Goal: Navigation & Orientation: Go to known website

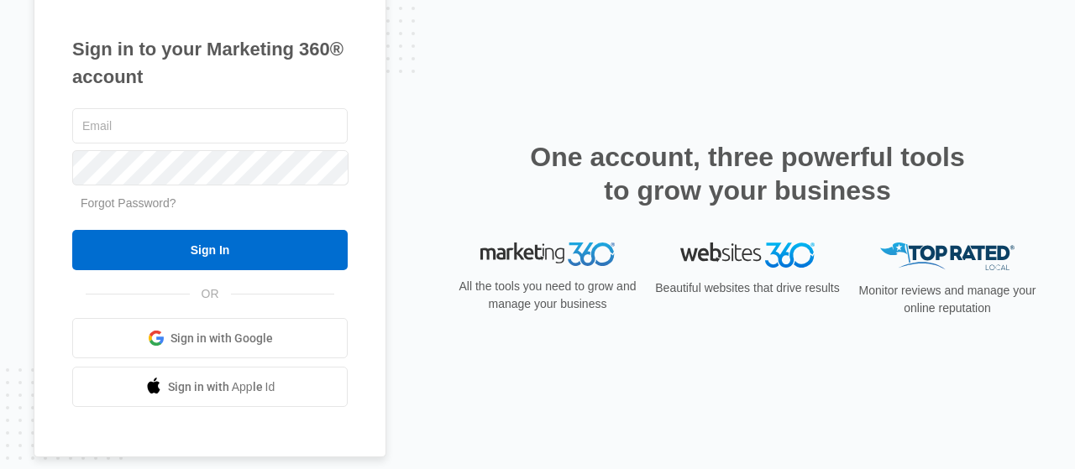
click at [220, 340] on span "Sign in with Google" at bounding box center [221, 339] width 102 height 18
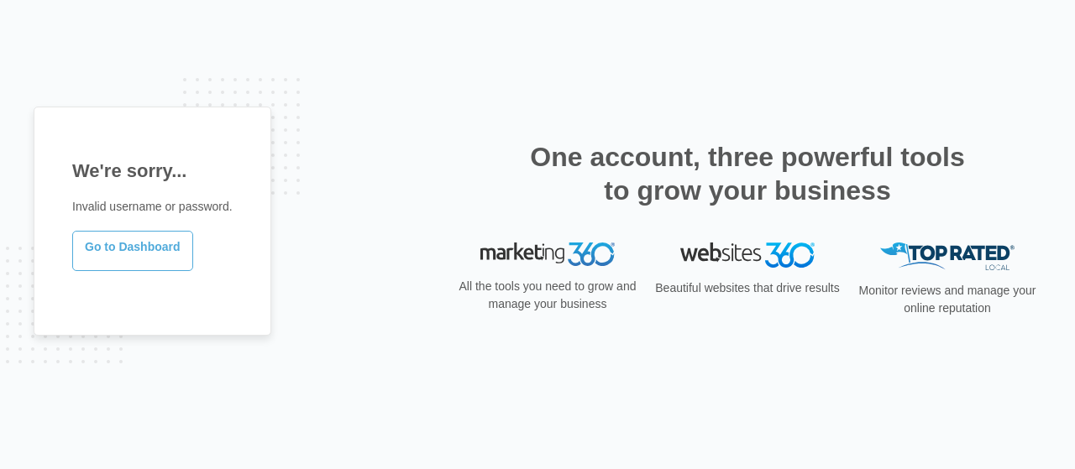
click at [139, 263] on link "Go to Dashboard" at bounding box center [132, 251] width 121 height 40
